Goal: Task Accomplishment & Management: Use online tool/utility

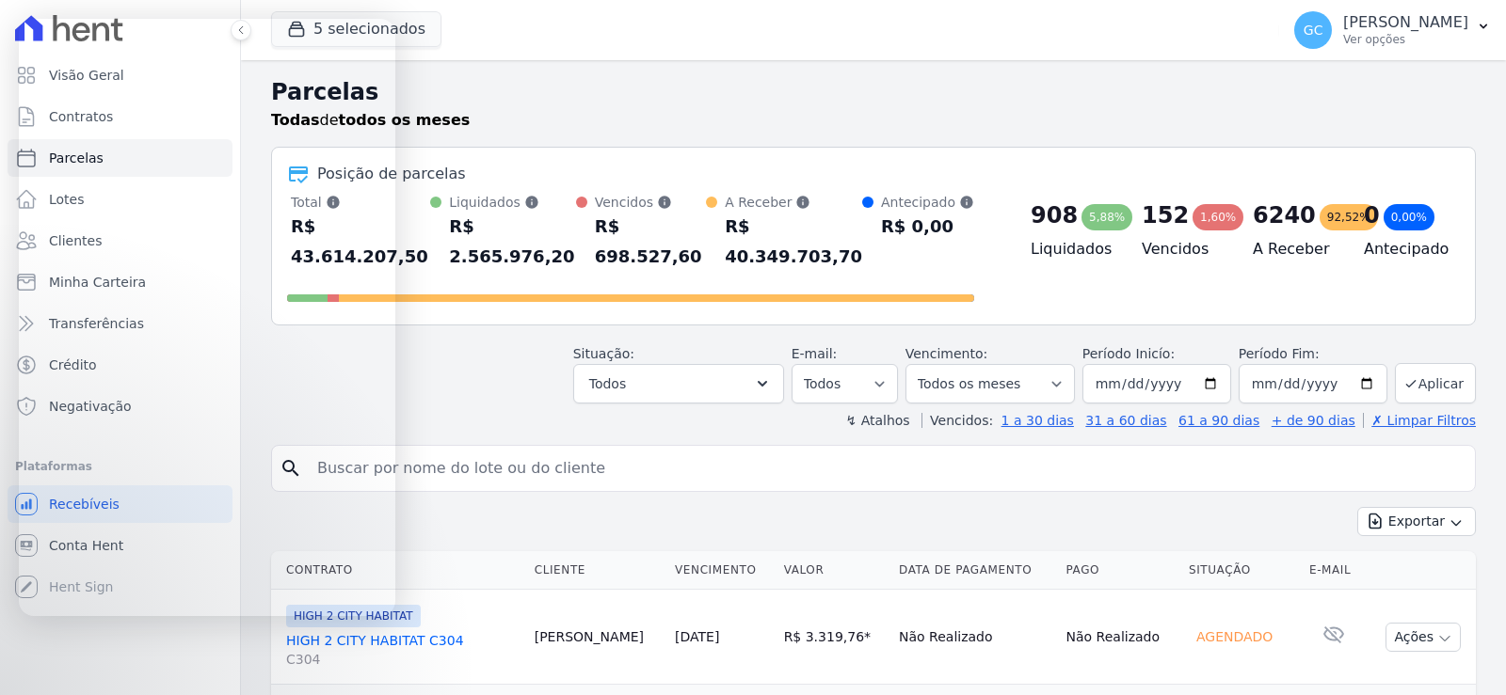
select select
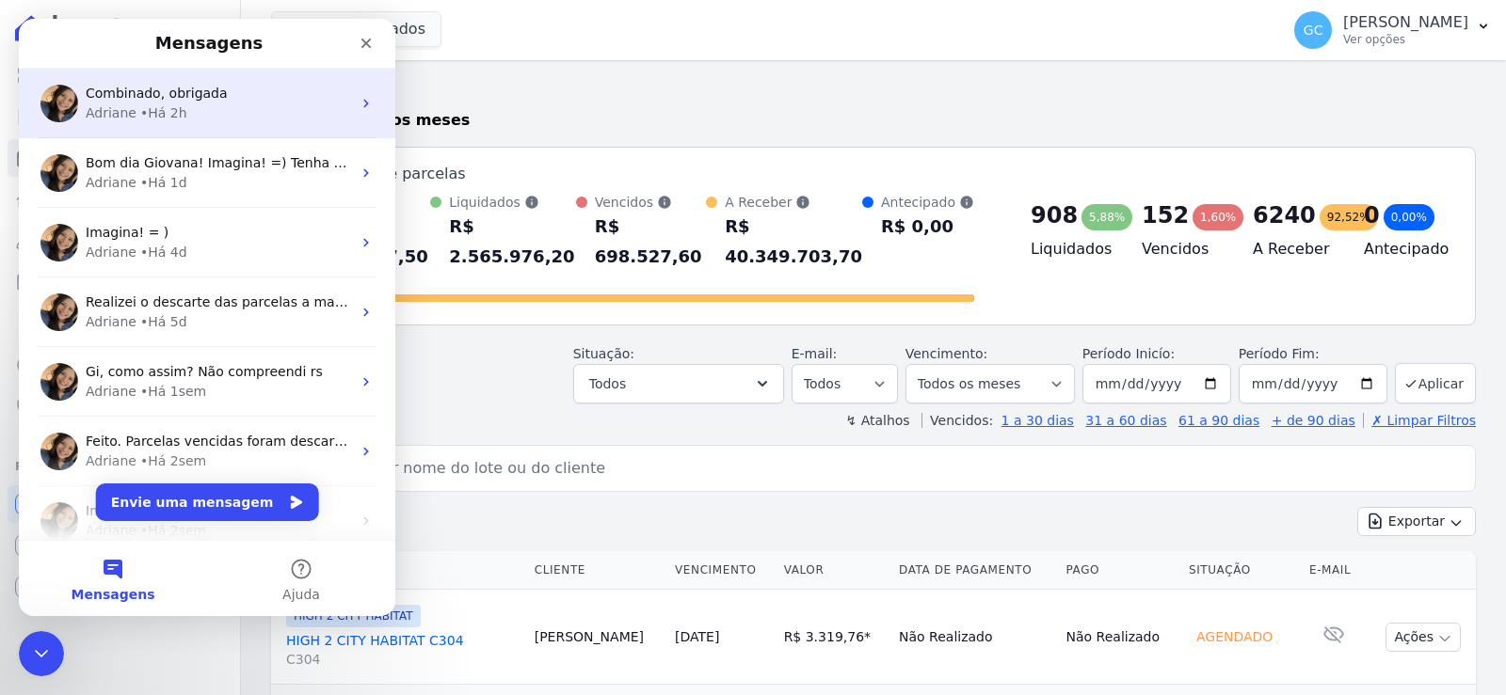
click at [250, 106] on div "Adriane • Há 2h" at bounding box center [218, 114] width 265 height 20
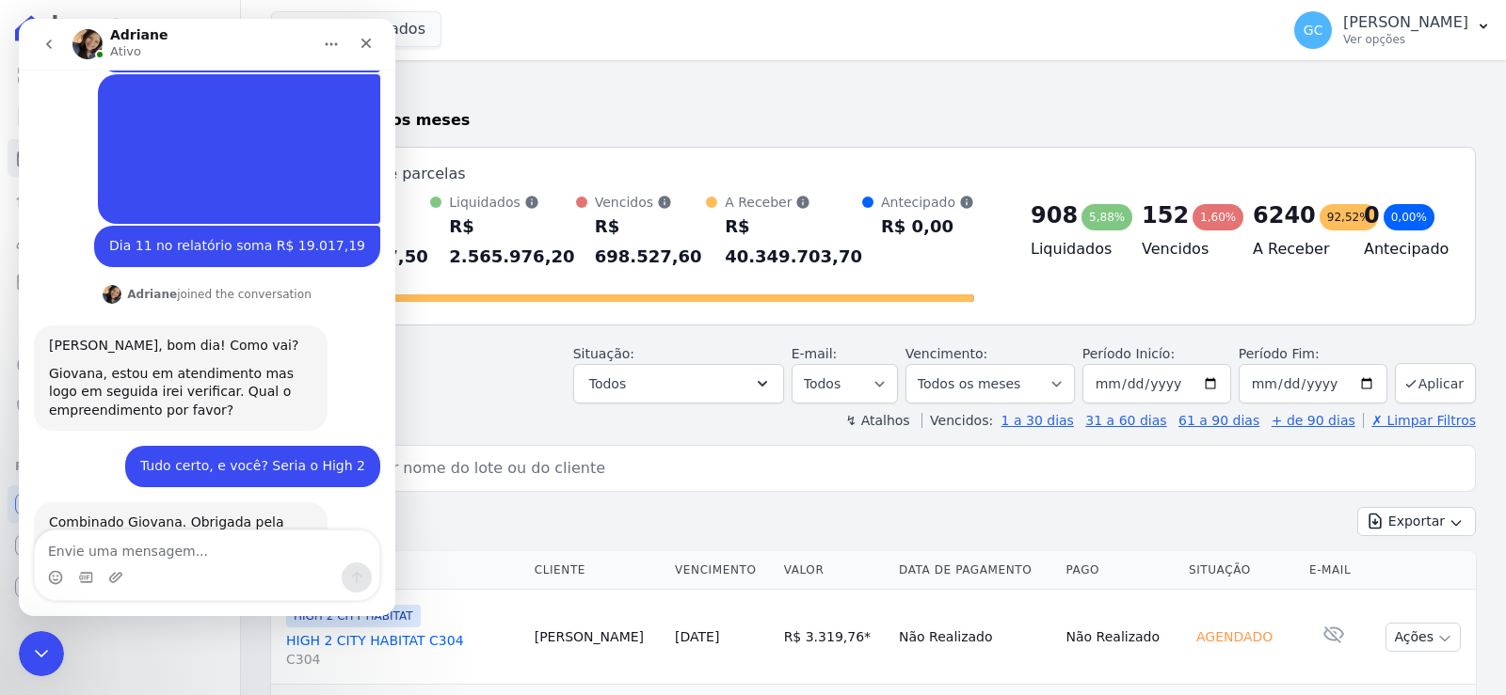
scroll to position [622, 0]
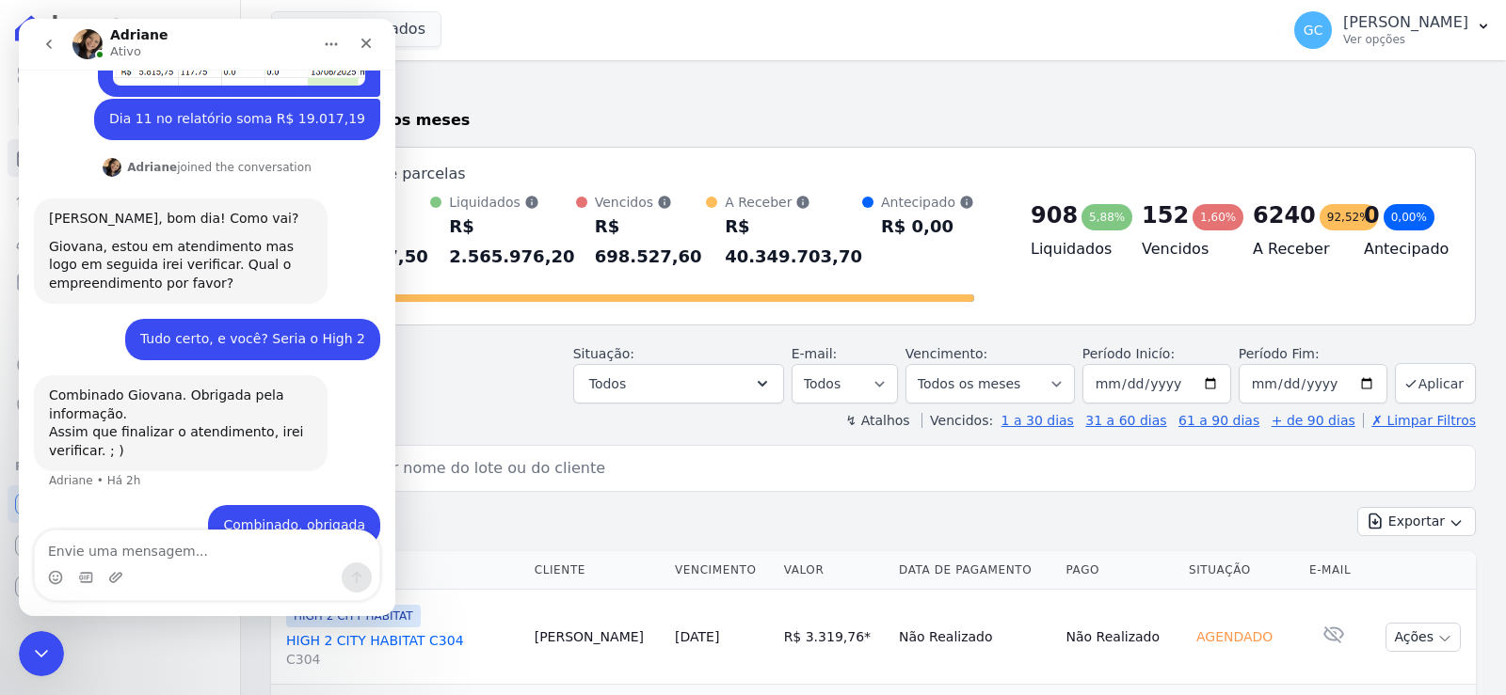
click at [1101, 90] on h2 "Parcelas" at bounding box center [873, 92] width 1205 height 34
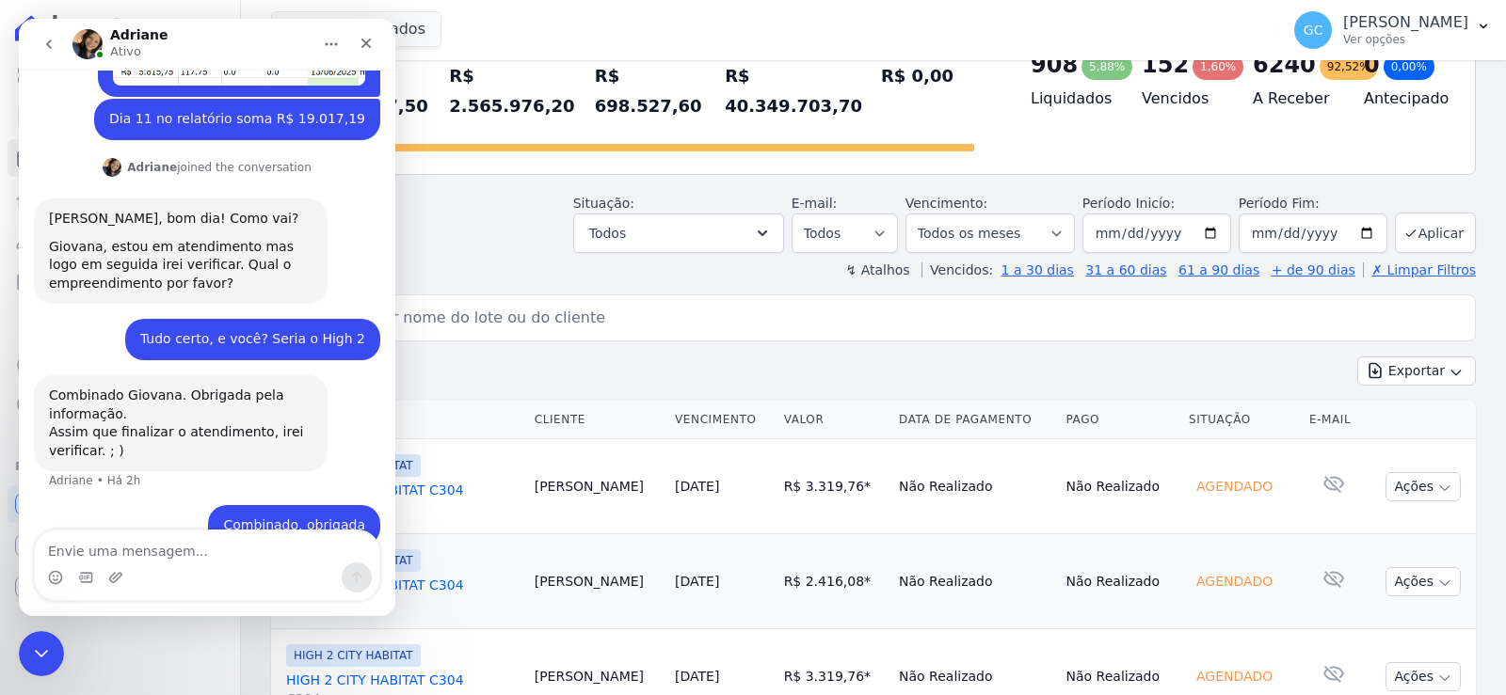
scroll to position [188, 0]
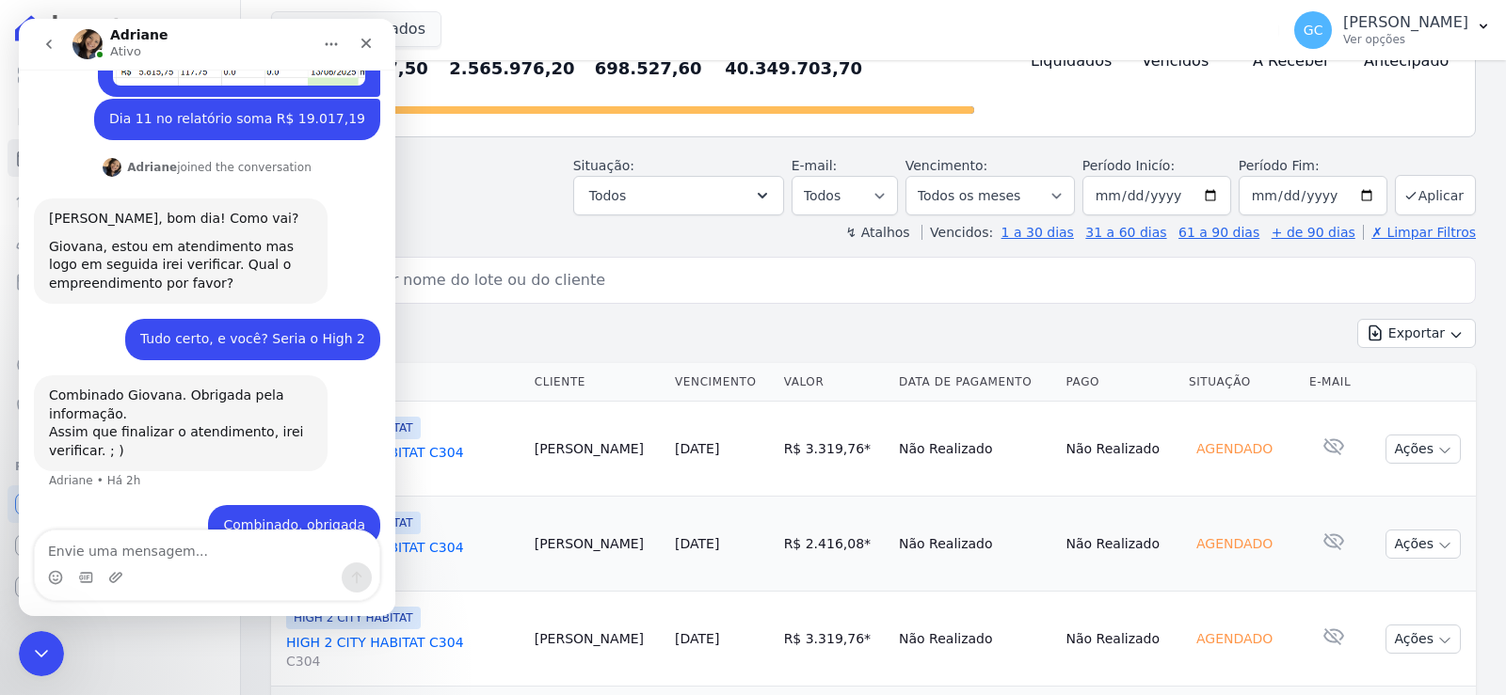
click at [370, 49] on icon "Fechar" at bounding box center [366, 43] width 15 height 15
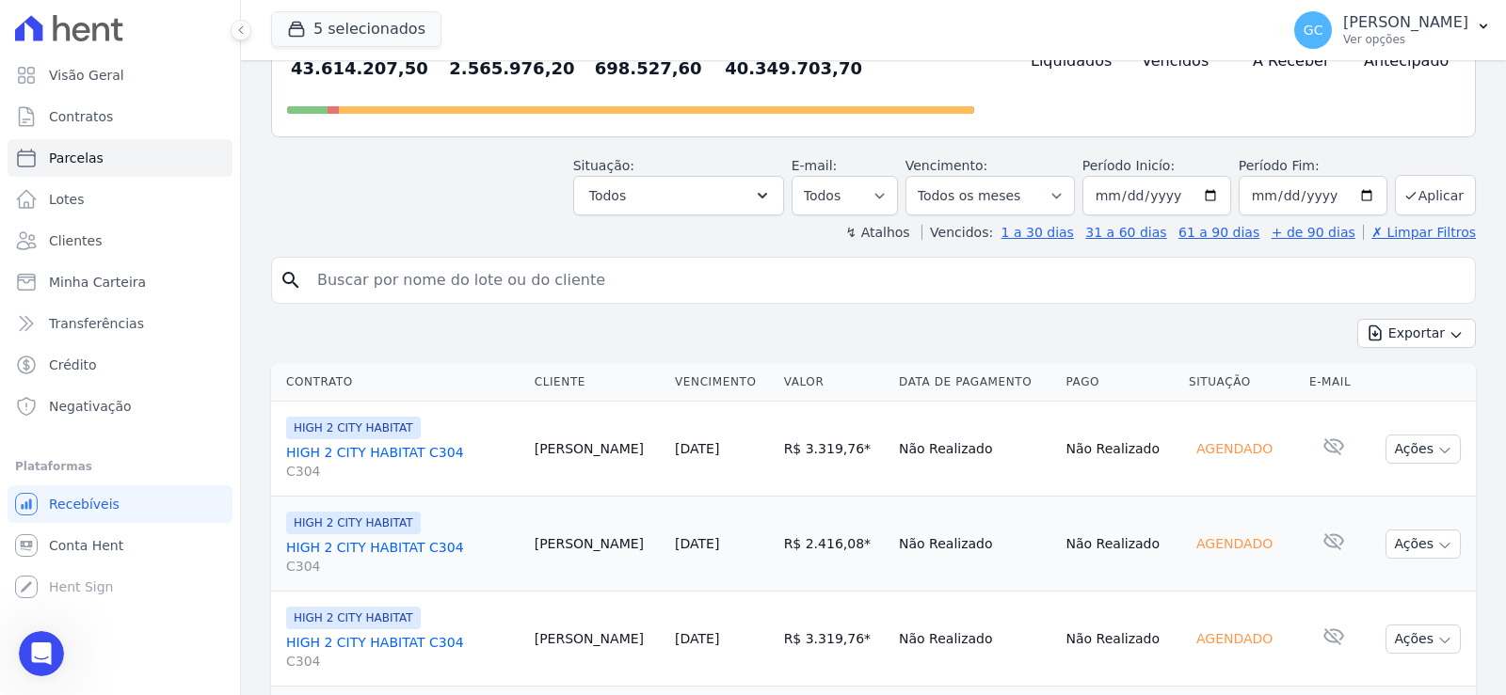
scroll to position [622, 0]
click at [533, 262] on input "search" at bounding box center [886, 281] width 1161 height 38
click at [772, 186] on icon "button" at bounding box center [762, 195] width 19 height 19
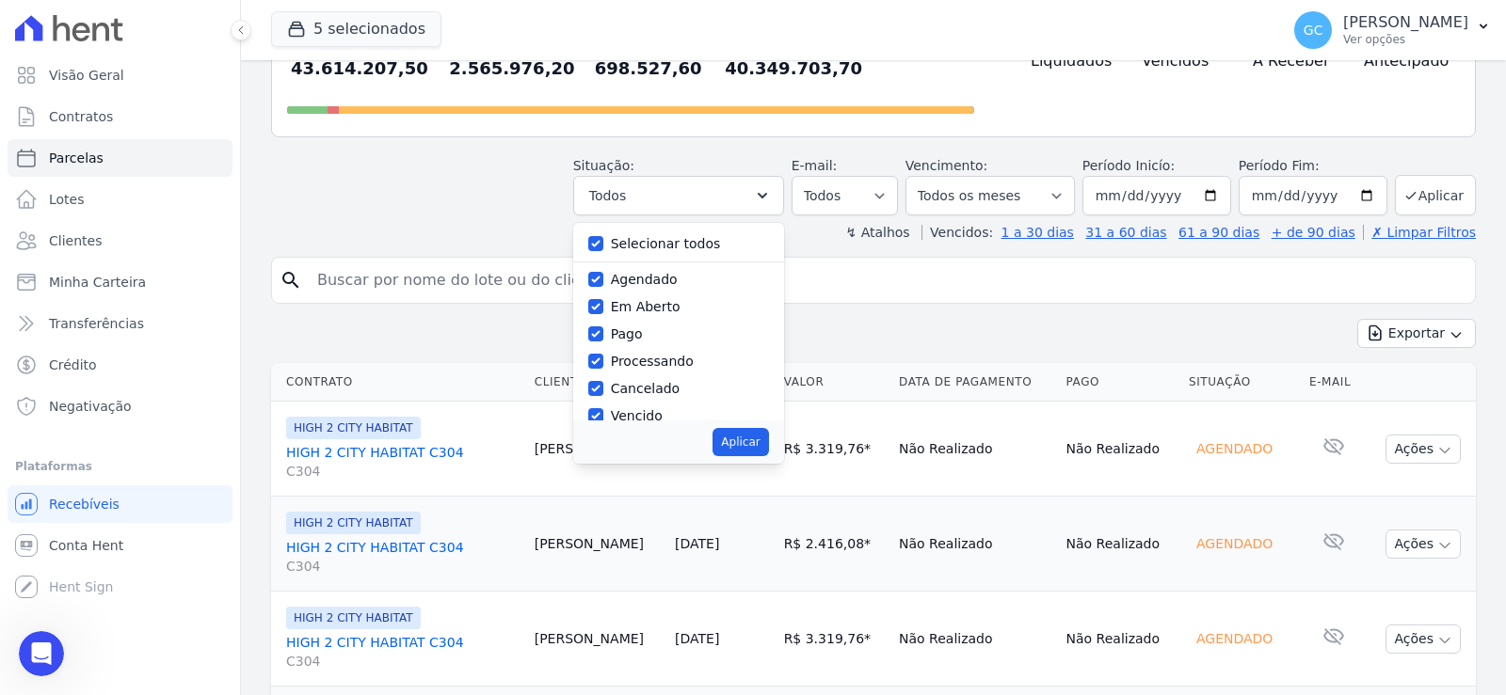
click at [613, 231] on div "Selecionar todos" at bounding box center [678, 244] width 181 height 27
click at [599, 223] on div "Selecionar todos Agendado Em Aberto Pago Processando Cancelado Vencido Transfer…" at bounding box center [678, 322] width 211 height 198
drag, startPoint x: 606, startPoint y: 216, endPoint x: 609, endPoint y: 232, distance: 16.2
click at [603, 236] on input "Selecionar todos" at bounding box center [595, 243] width 15 height 15
checkbox input "false"
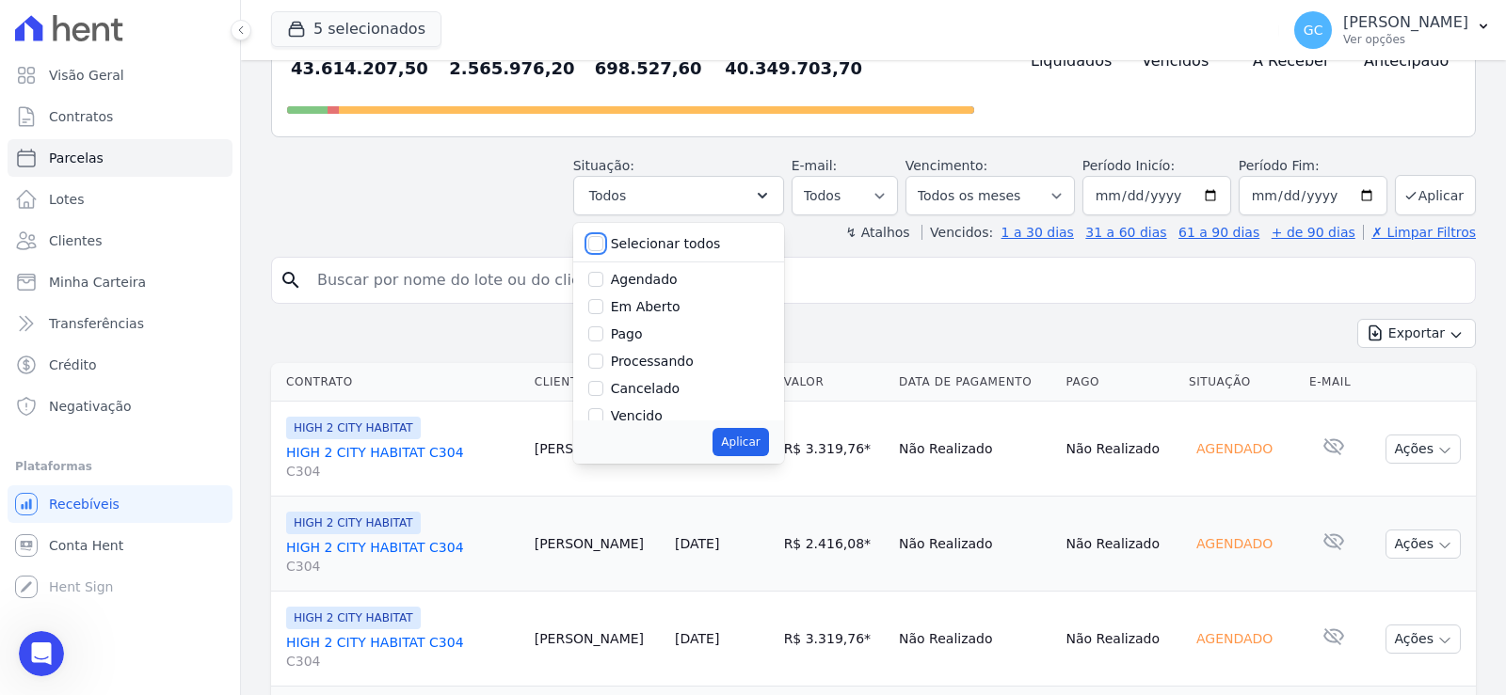
checkbox input "false"
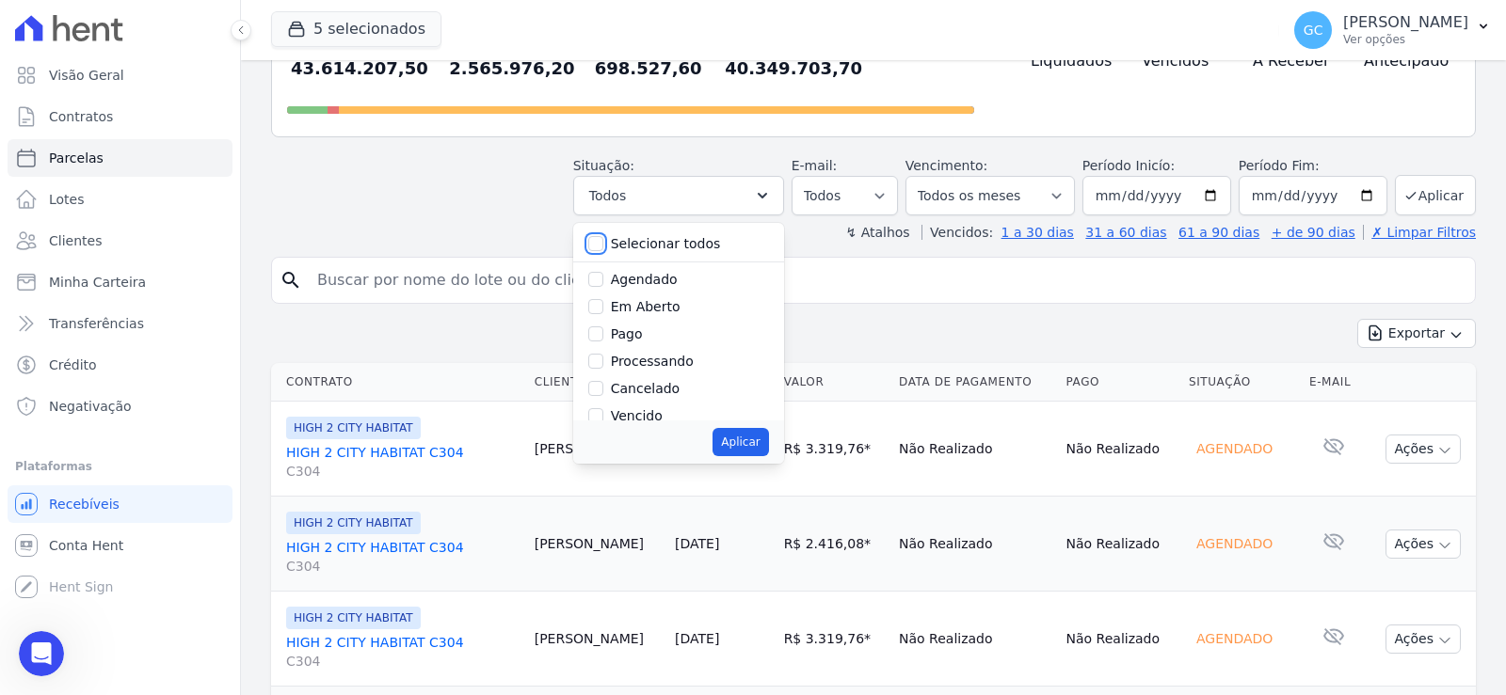
checkbox input "false"
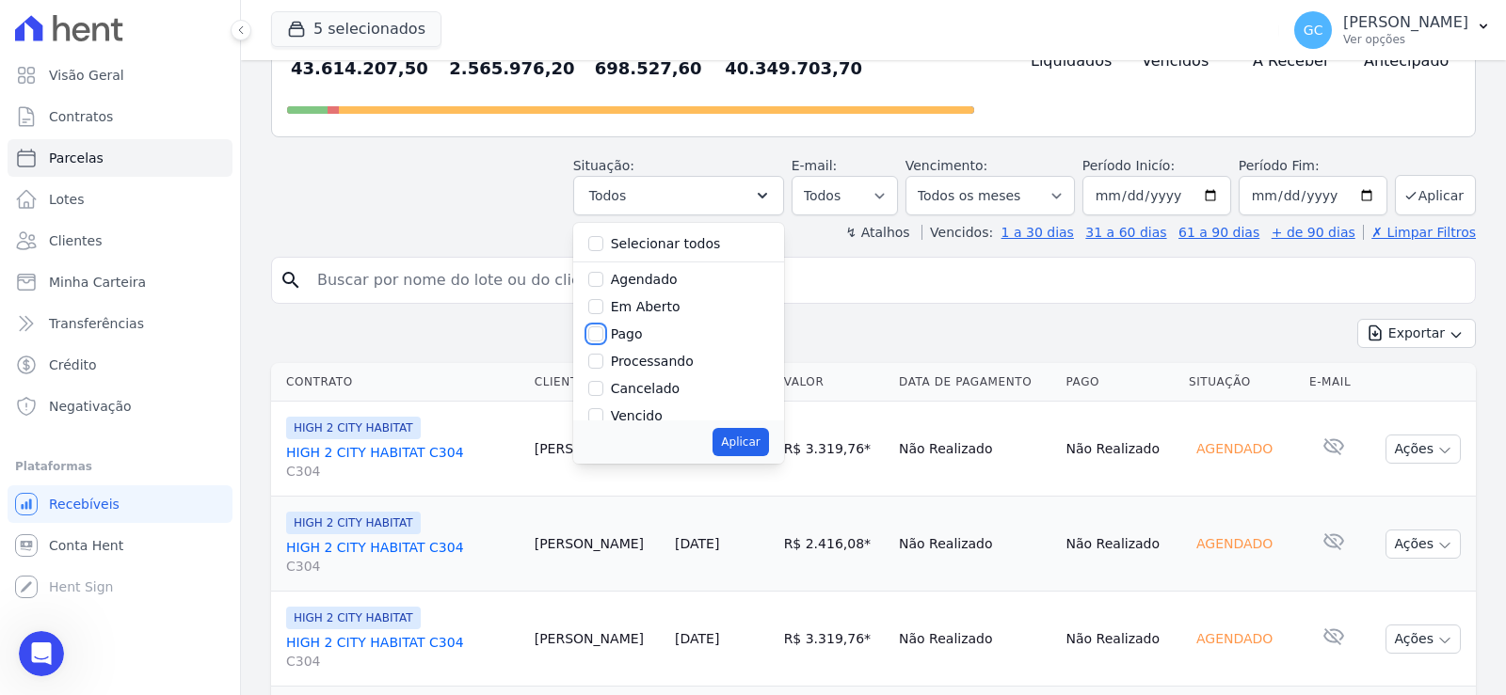
click at [618, 321] on div "Pago" at bounding box center [678, 334] width 181 height 27
click at [603, 232] on input "Pago" at bounding box center [595, 239] width 15 height 15
checkbox input "true"
click at [603, 369] on input "Depositado" at bounding box center [595, 376] width 15 height 15
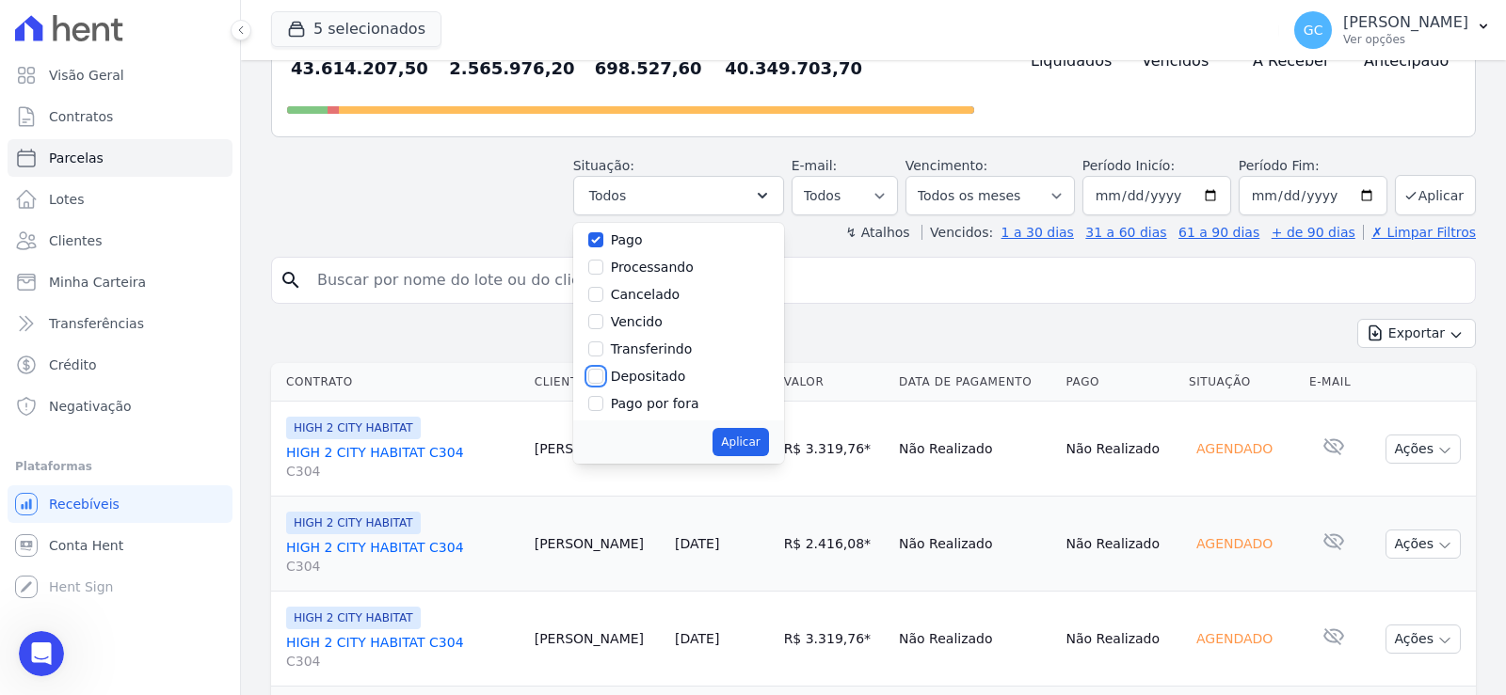
checkbox input "true"
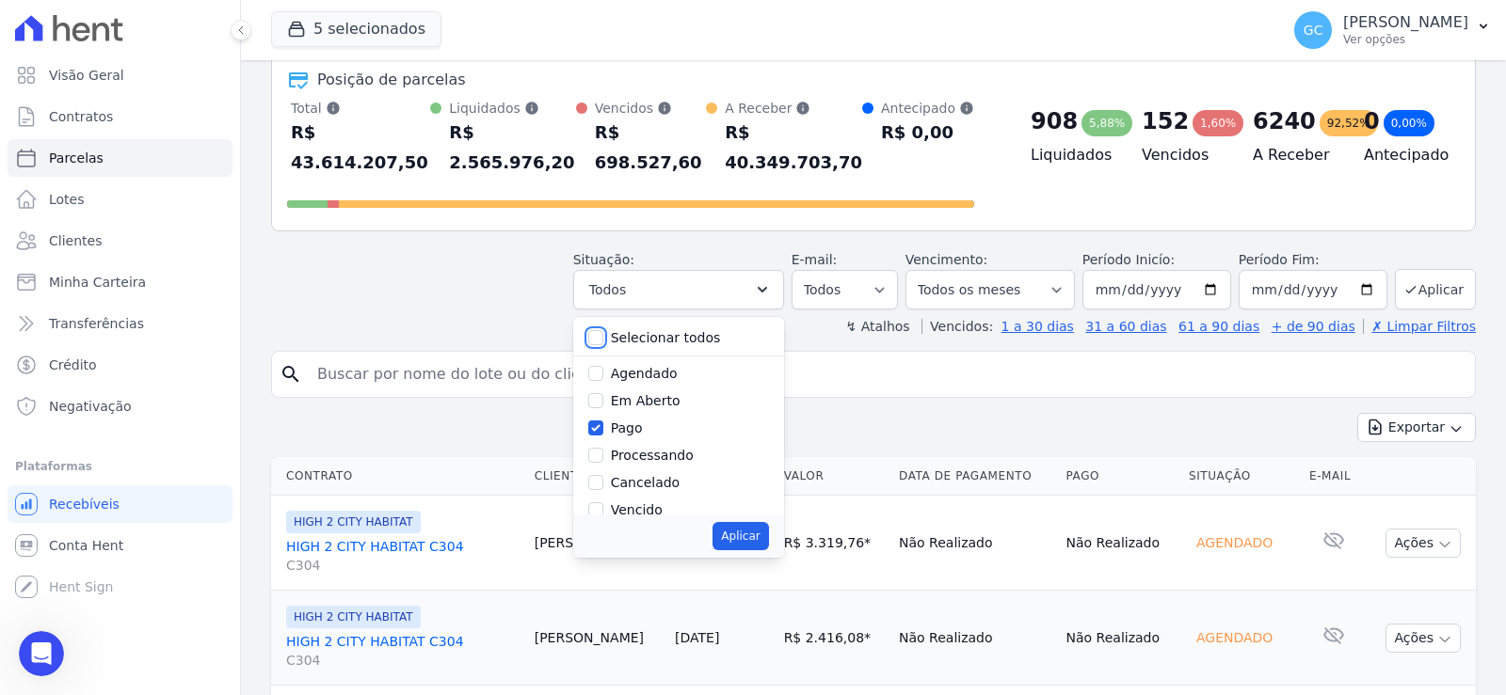
click at [603, 330] on input "Selecionar todos" at bounding box center [595, 337] width 15 height 15
checkbox input "true"
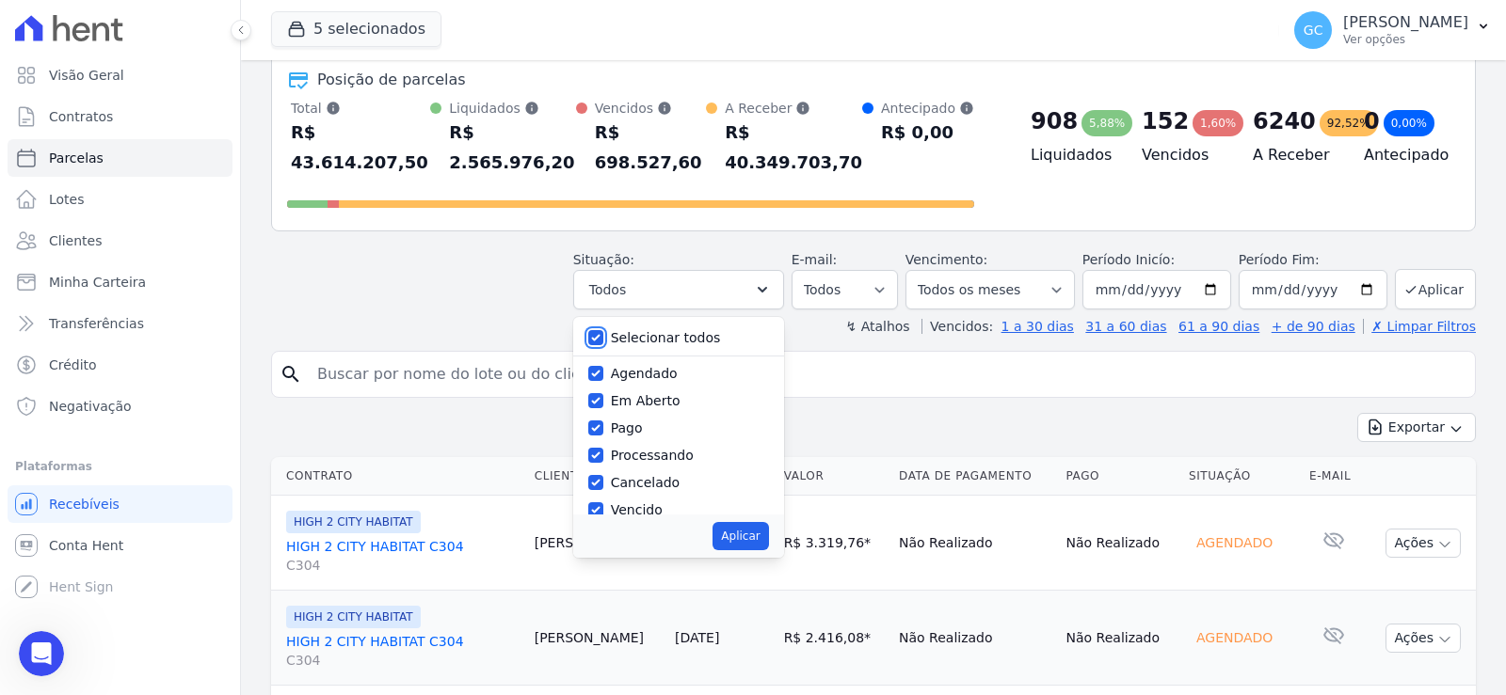
checkbox input "true"
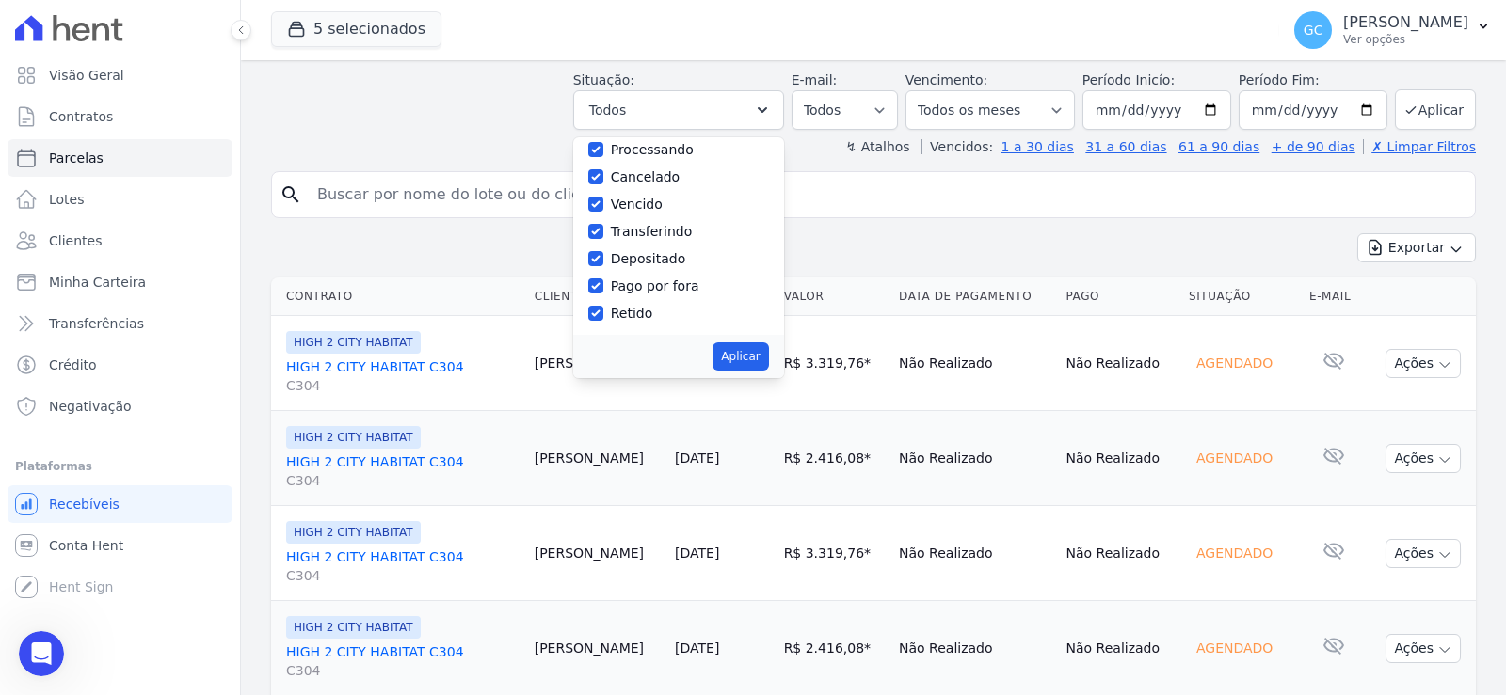
scroll to position [282, 0]
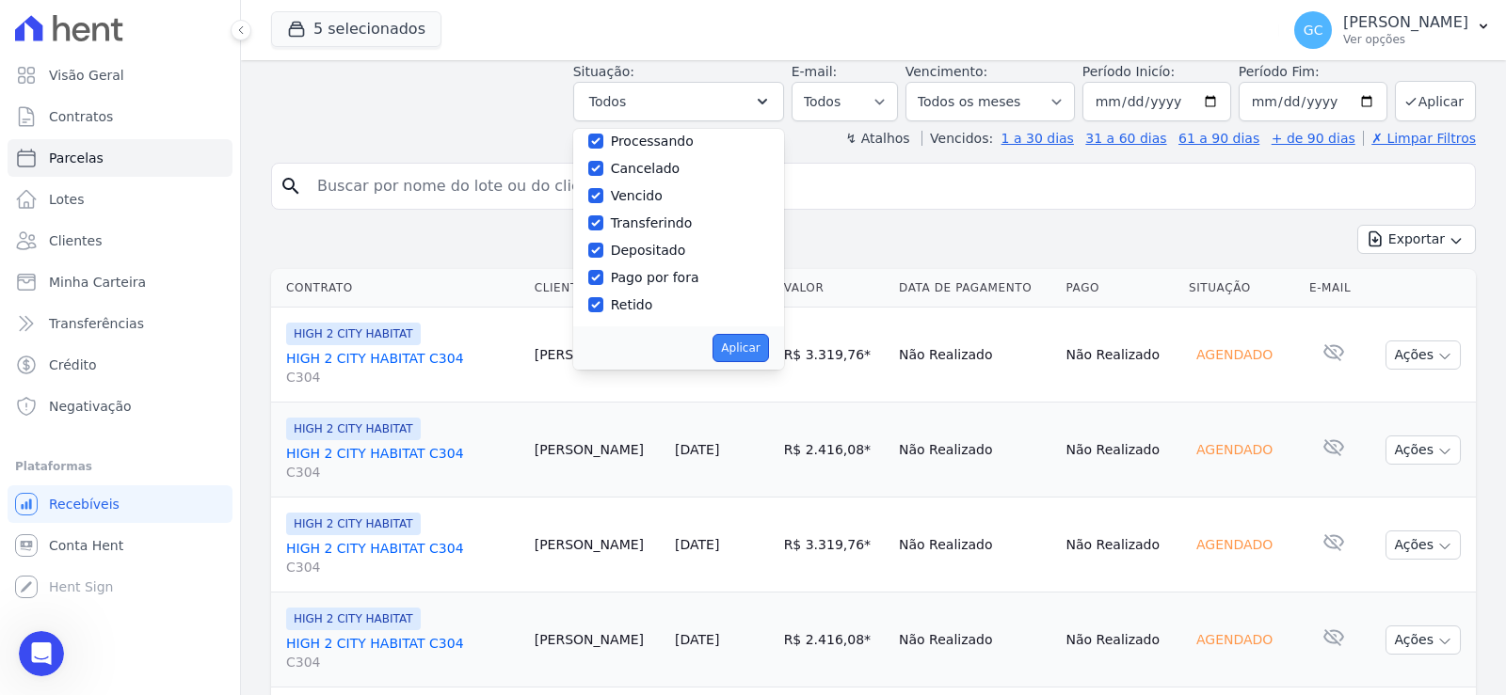
click at [768, 334] on button "Aplicar" at bounding box center [740, 348] width 56 height 28
select select "scheduled"
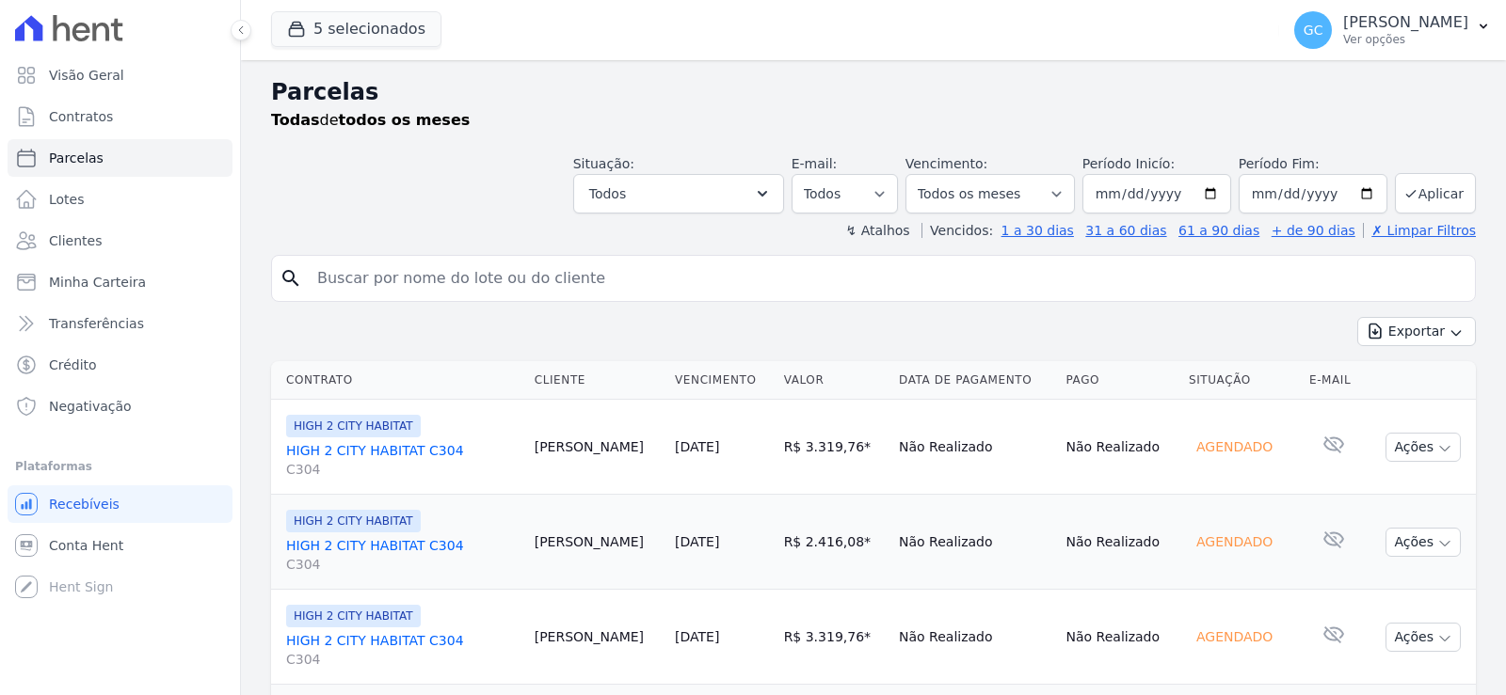
select select
click at [1056, 189] on select "Filtrar por período ──────── Todos os meses Janeiro/2024 Fevereiro/2024 Março/2…" at bounding box center [989, 194] width 169 height 40
click at [918, 174] on select "Filtrar por período ──────── Todos os meses Janeiro/2024 Fevereiro/2024 Março/2…" at bounding box center [989, 194] width 169 height 40
click at [1416, 188] on button "Aplicar" at bounding box center [1435, 193] width 81 height 40
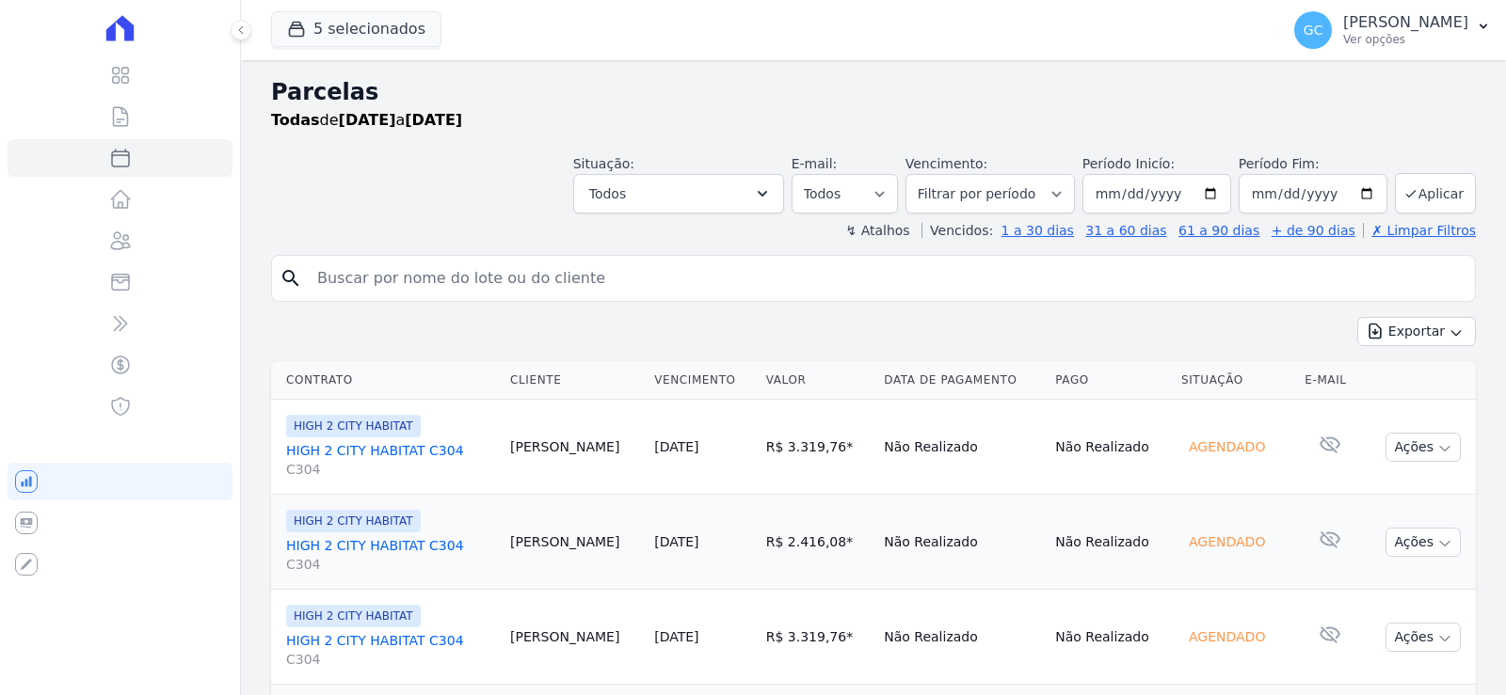
select select
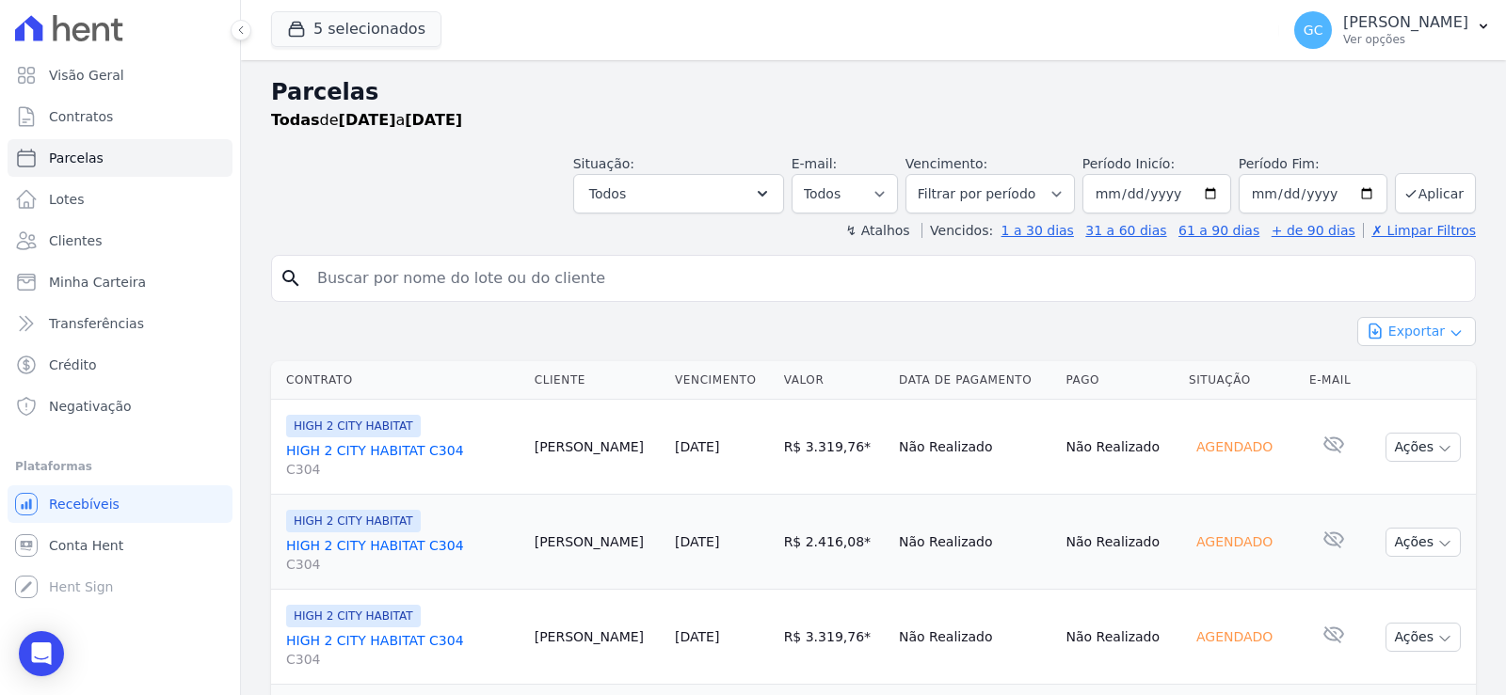
click at [1423, 328] on button "Exportar" at bounding box center [1416, 331] width 119 height 29
click at [1424, 403] on span "Exportar CSV" at bounding box center [1415, 408] width 100 height 19
click at [38, 657] on icon "Open Intercom Messenger" at bounding box center [41, 654] width 22 height 24
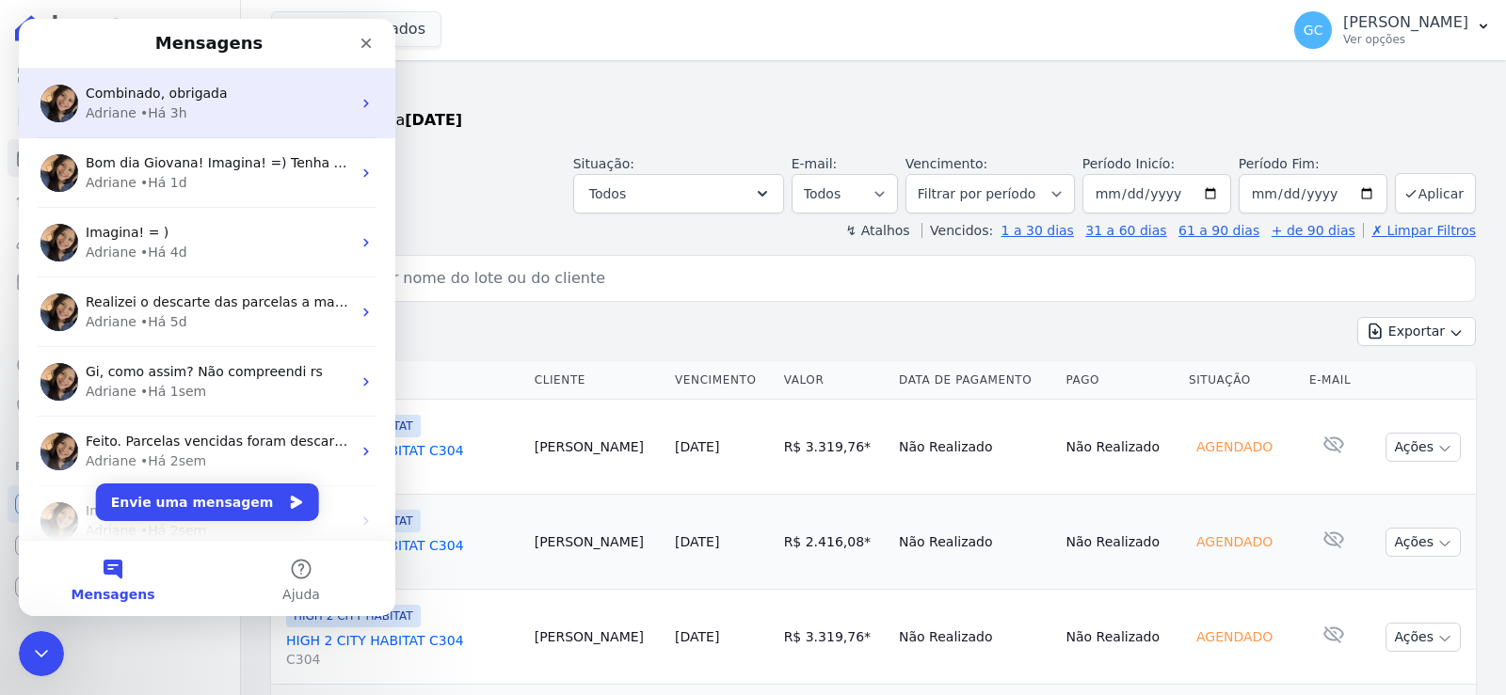
click at [202, 120] on div "Adriane • Há 3h" at bounding box center [218, 114] width 265 height 20
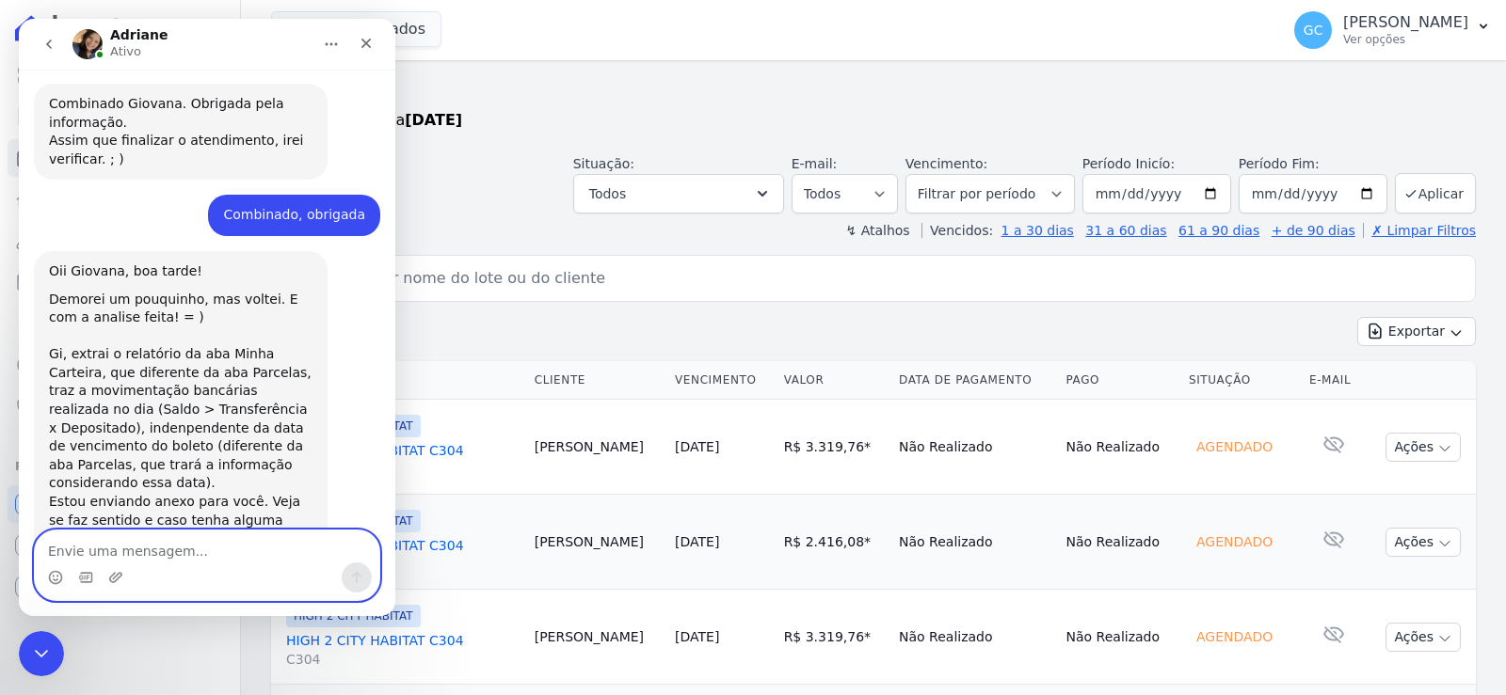
scroll to position [957, 0]
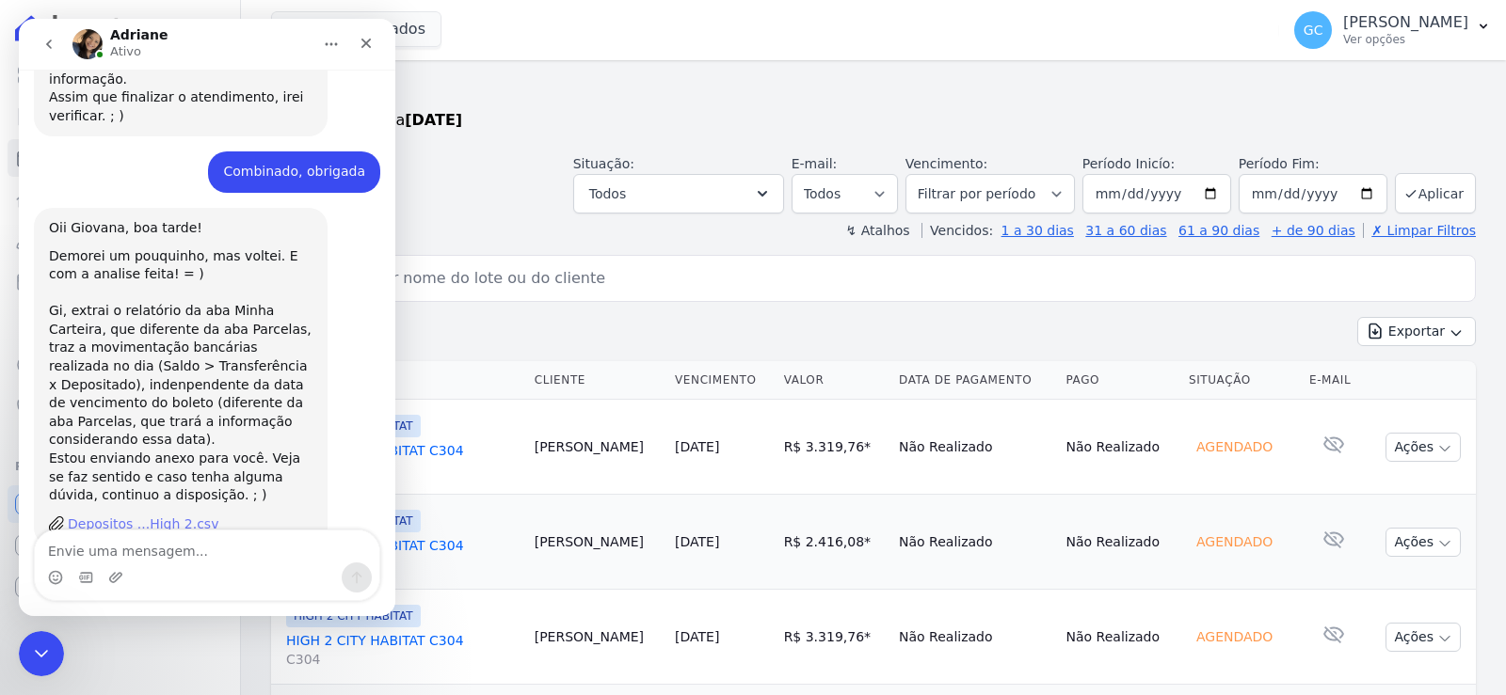
click at [145, 515] on div "Depositos ...High 2.csv" at bounding box center [143, 525] width 151 height 20
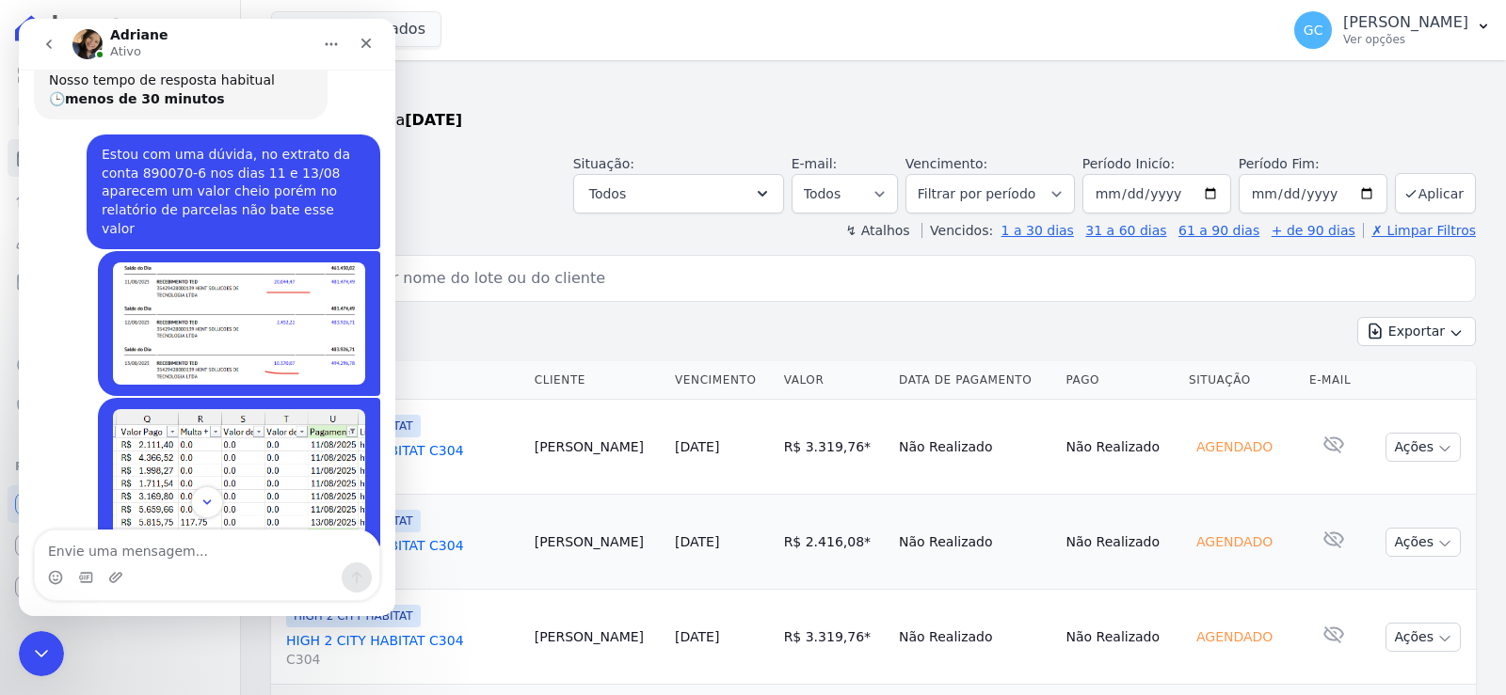
scroll to position [204, 0]
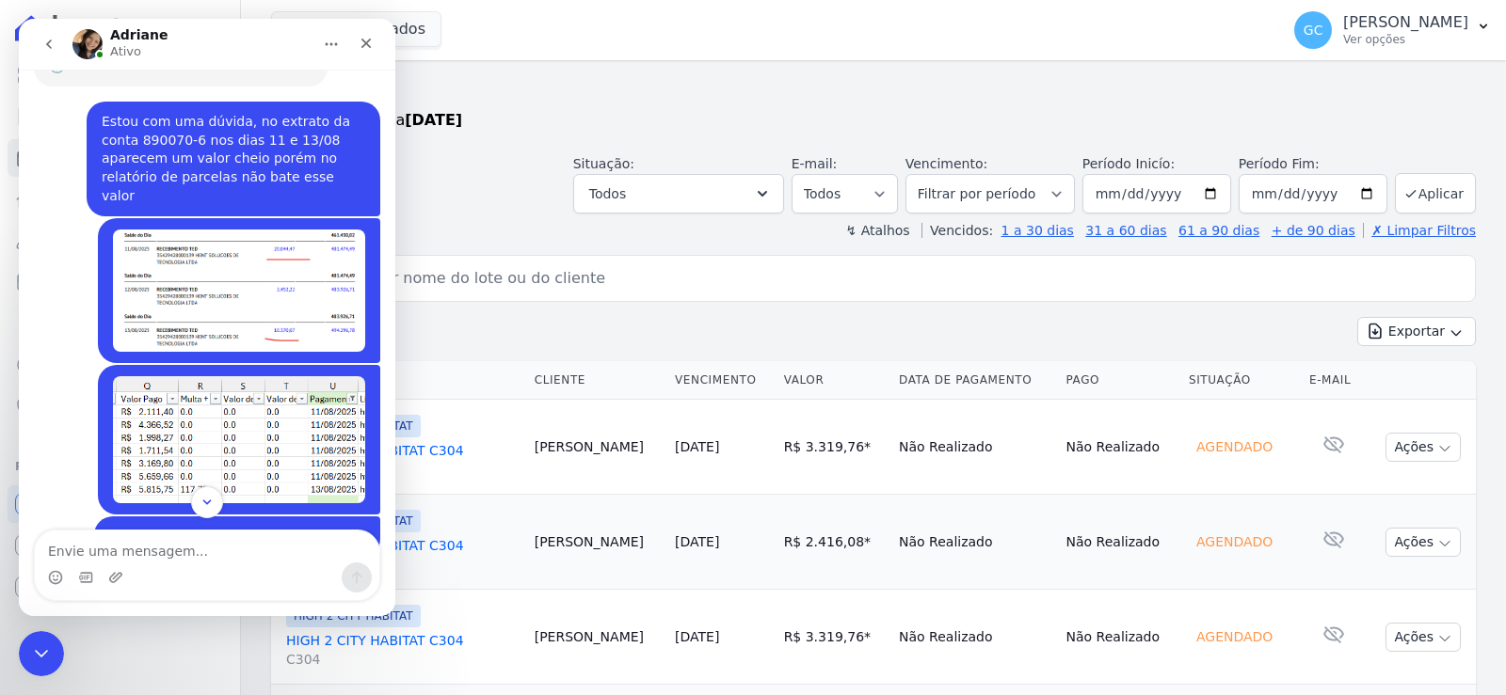
click at [239, 272] on img "Giovana diz…" at bounding box center [239, 291] width 252 height 122
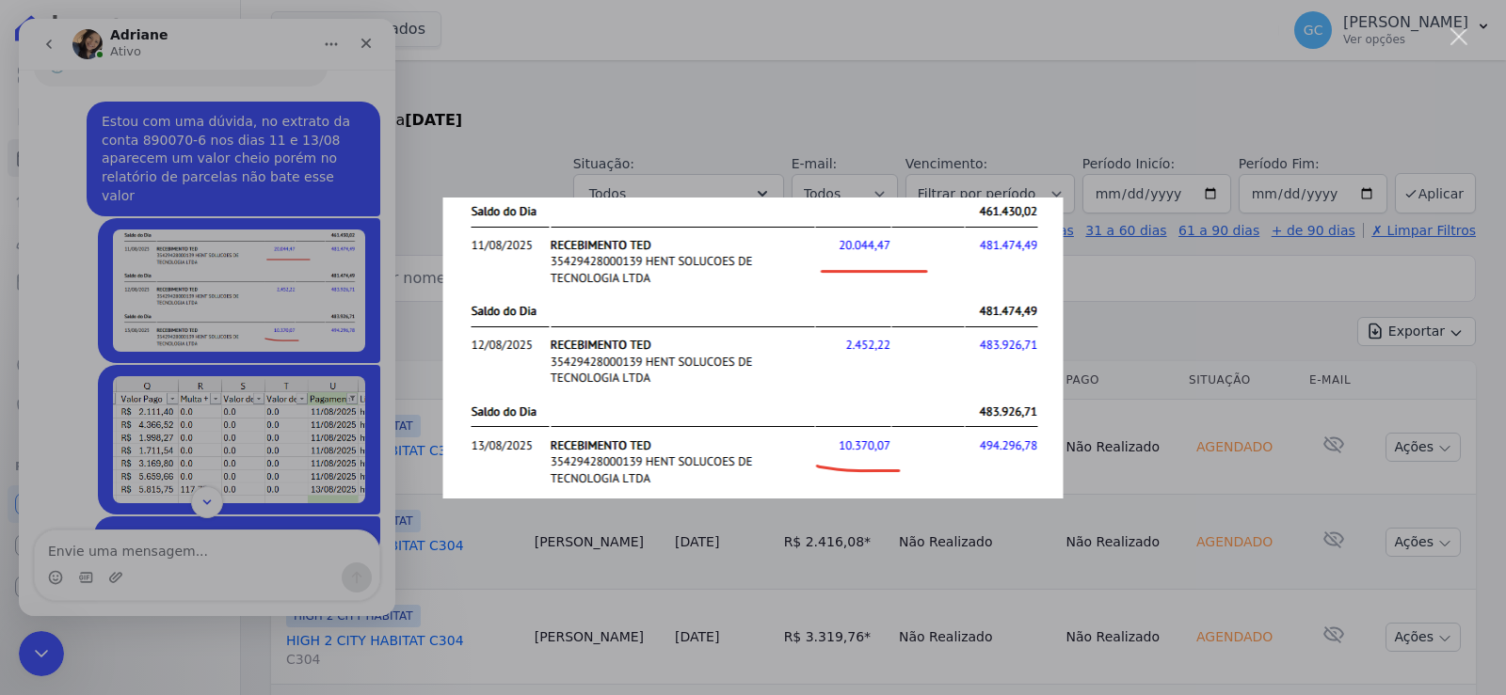
scroll to position [0, 0]
click at [313, 245] on div "Messenger da Intercom" at bounding box center [753, 347] width 1506 height 695
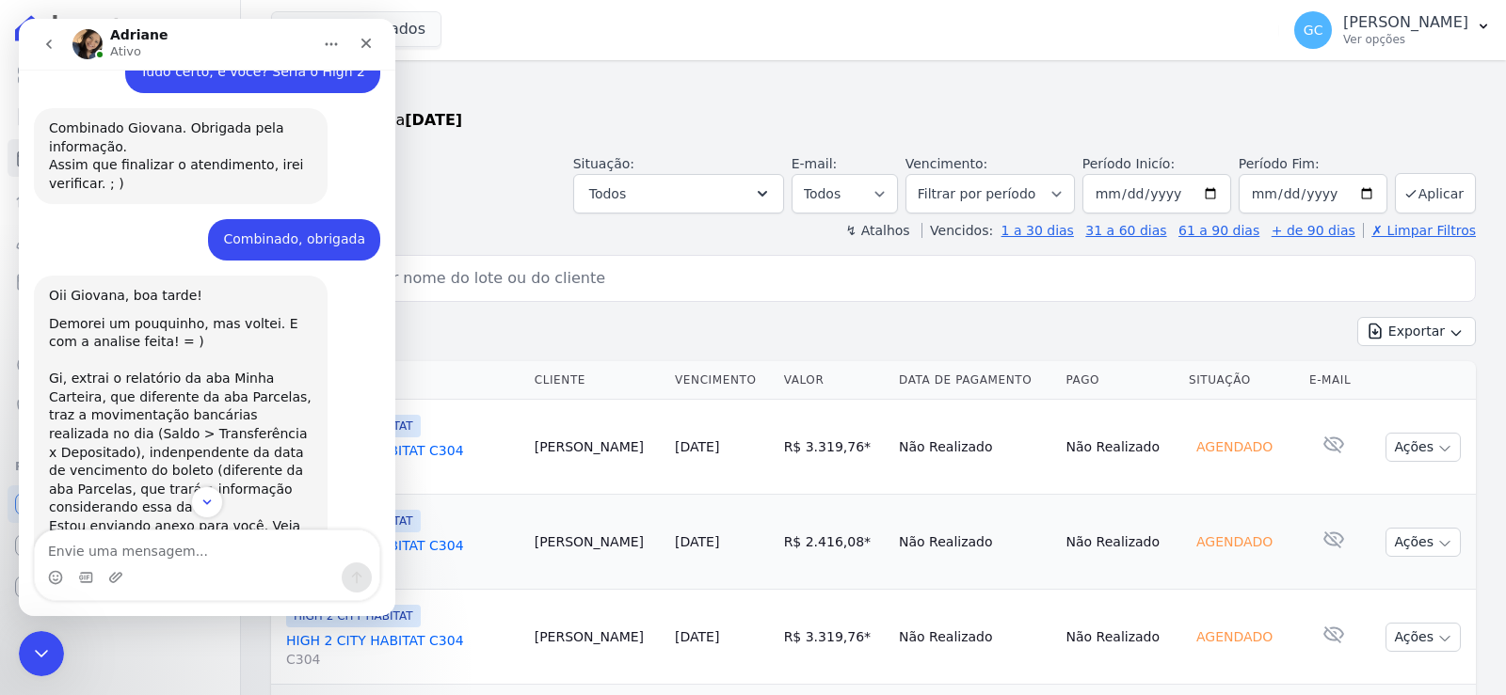
scroll to position [957, 0]
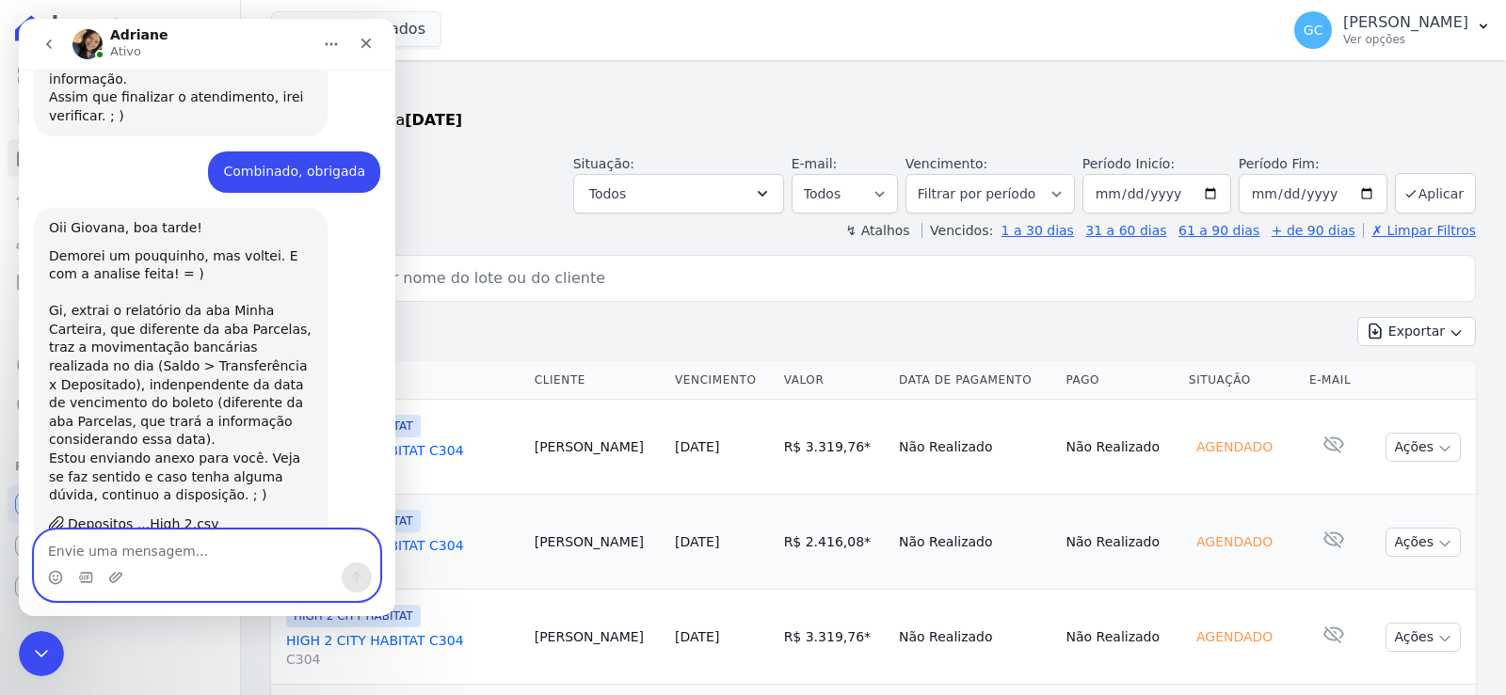
click at [174, 549] on textarea "Envie uma mensagem..." at bounding box center [207, 547] width 344 height 32
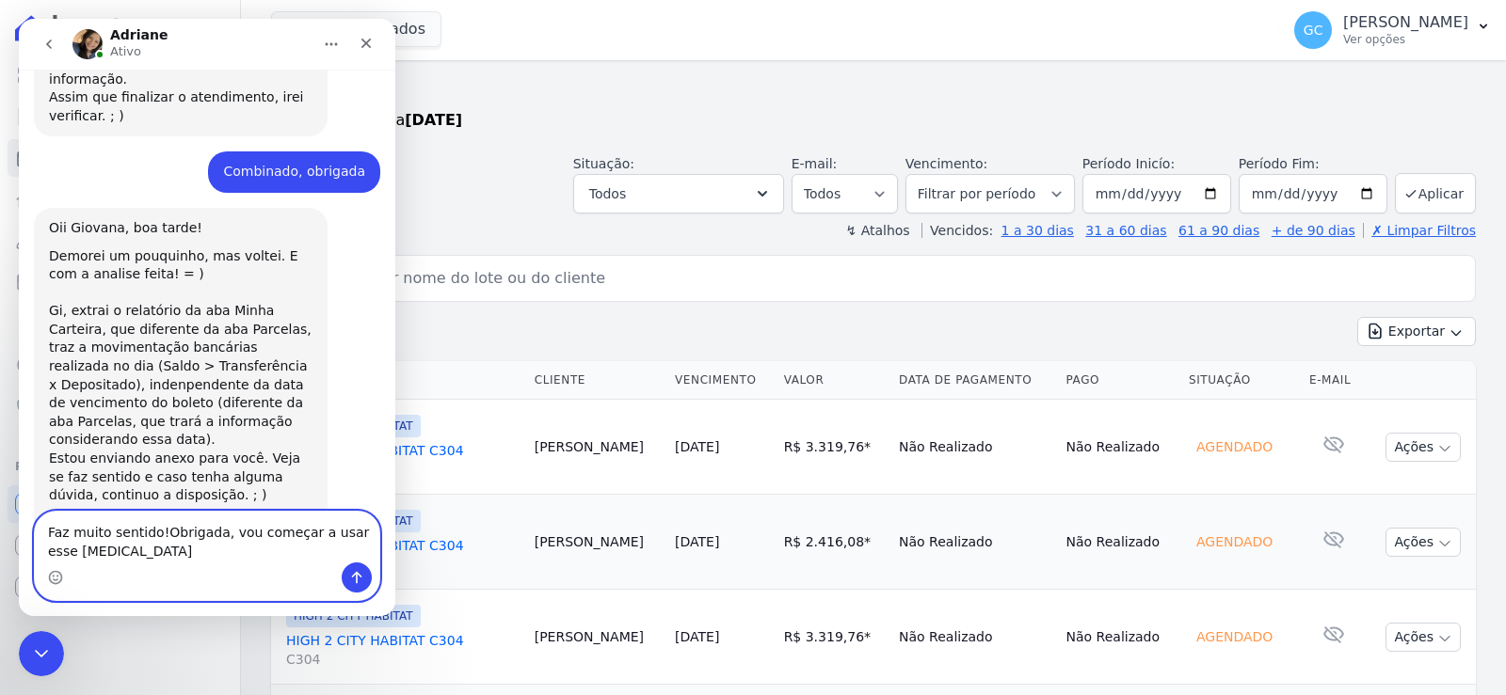
scroll to position [976, 0]
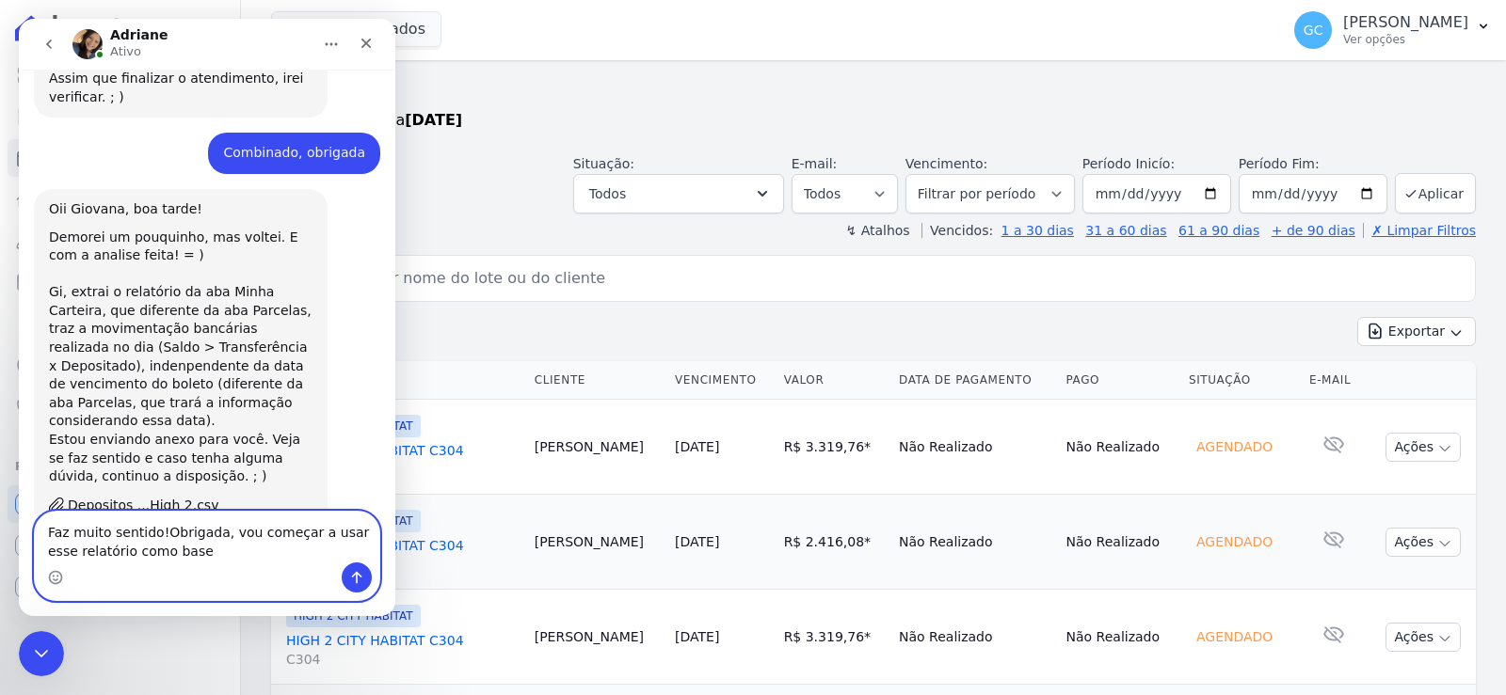
click at [156, 531] on textarea "Faz muito sentido!Obrigada, vou começar a usar esse relatório como base" at bounding box center [207, 537] width 344 height 51
click at [256, 559] on textarea "Faz muito sentido! Obrigada, vou começar a usar esse relatório como base" at bounding box center [207, 537] width 344 height 51
type textarea "Faz muito sentido! Obrigada, vou começar a usar esse relatório como base. Tem a…"
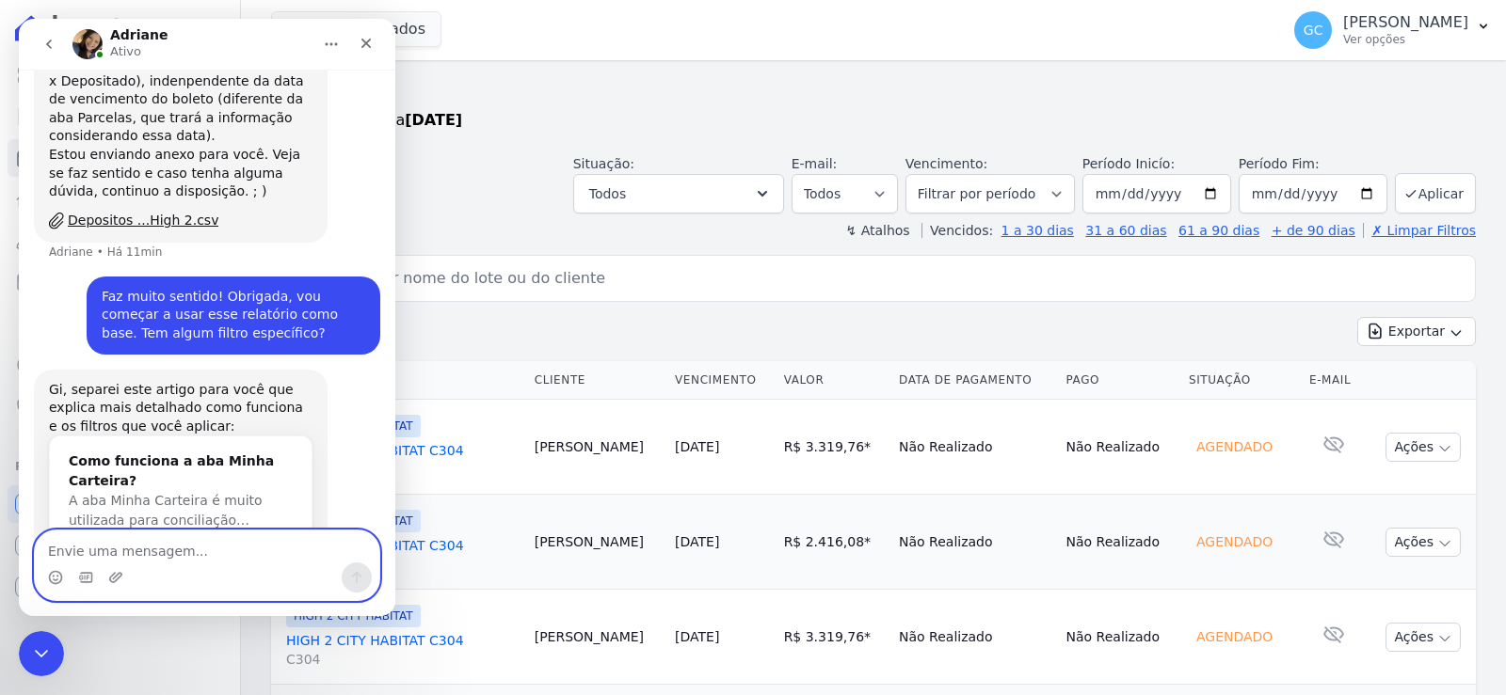
scroll to position [1271, 0]
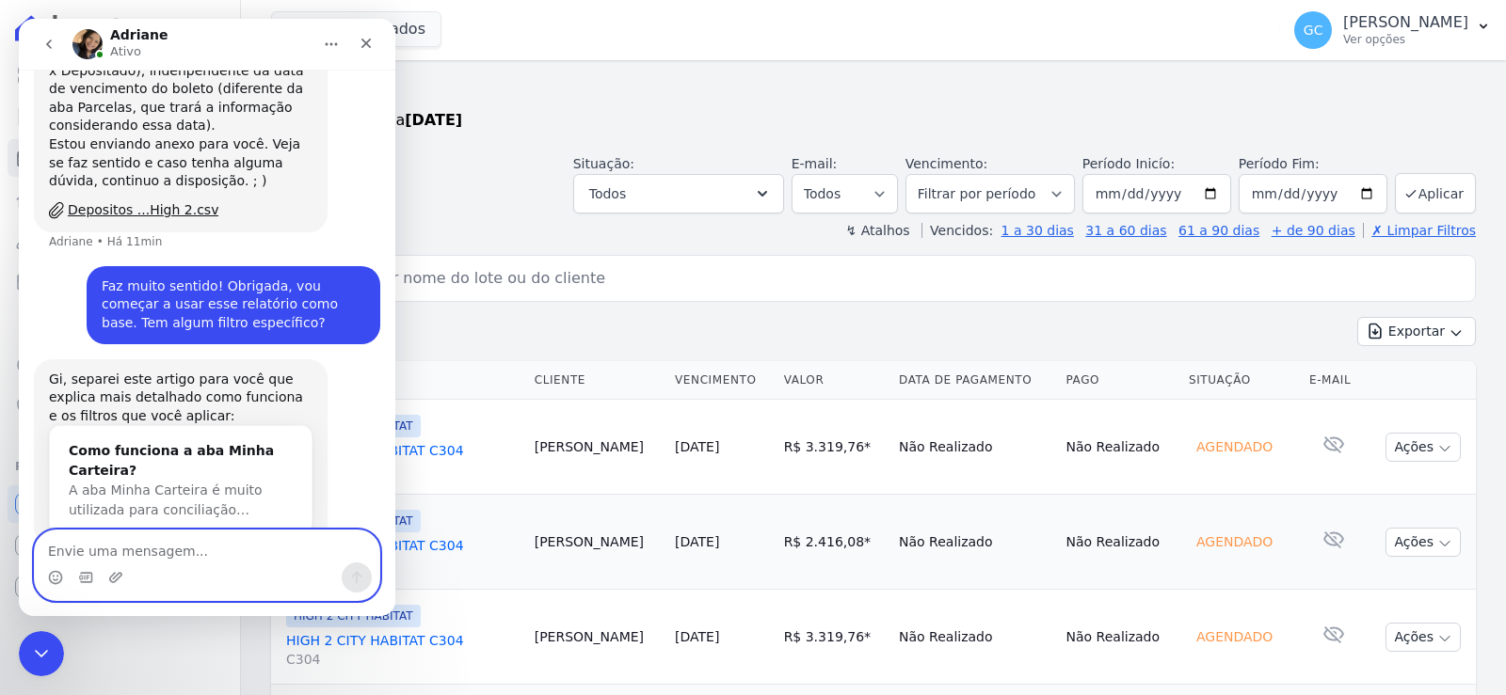
click at [248, 557] on textarea "Envie uma mensagem..." at bounding box center [207, 547] width 344 height 32
type textarea "Obrigada"
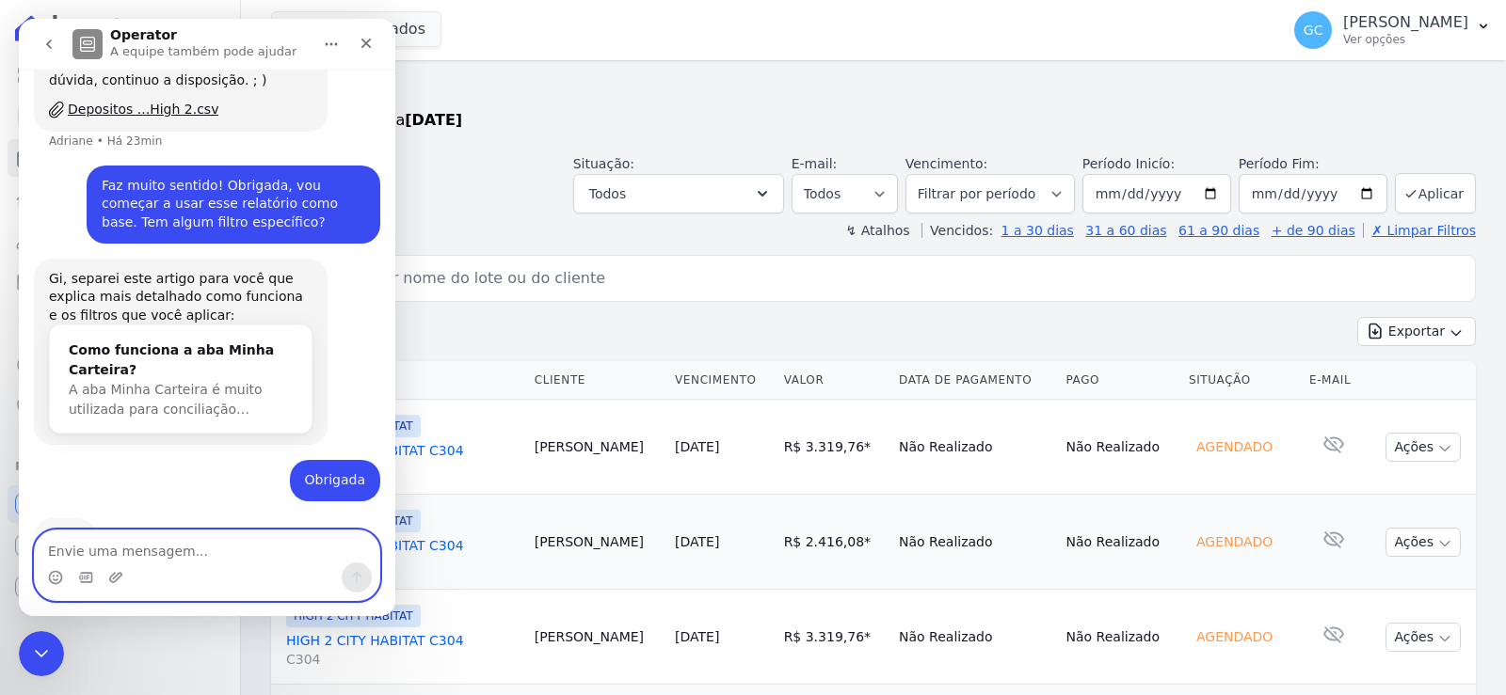
scroll to position [1383, 0]
